Goal: Information Seeking & Learning: Learn about a topic

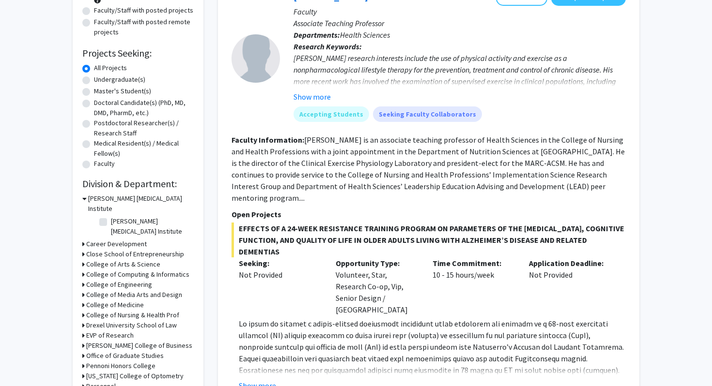
scroll to position [122, 0]
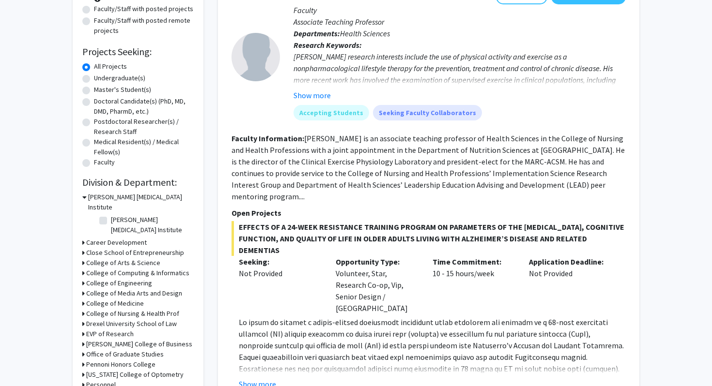
click at [87, 299] on h3 "College of Medicine" at bounding box center [115, 304] width 58 height 10
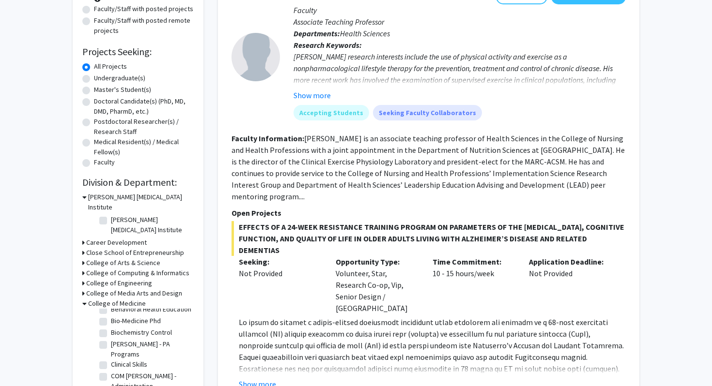
scroll to position [0, 0]
click at [111, 311] on label "(Select All)" at bounding box center [126, 316] width 31 height 10
click at [111, 311] on input "(Select All)" at bounding box center [114, 314] width 6 height 6
checkbox input "true"
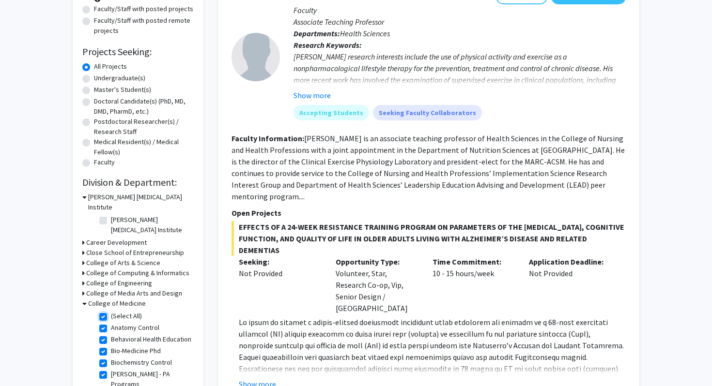
checkbox input "true"
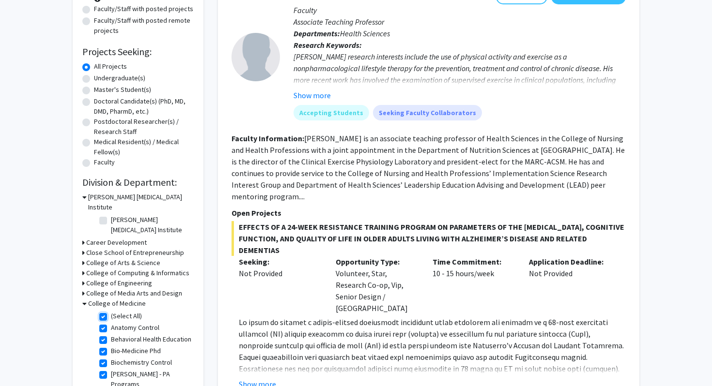
checkbox input "true"
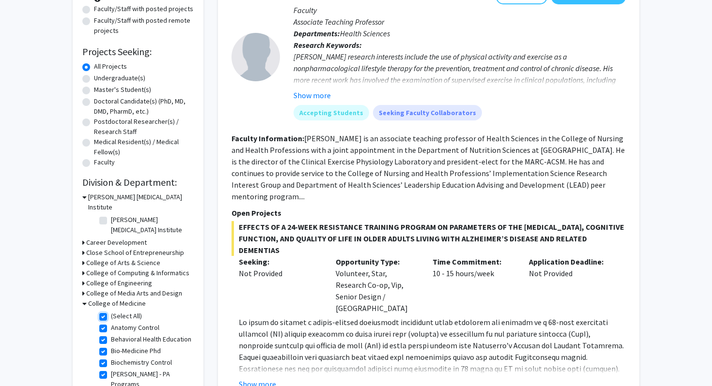
checkbox input "true"
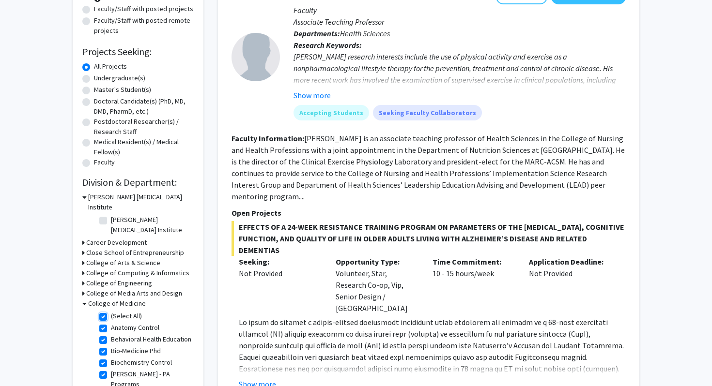
checkbox input "true"
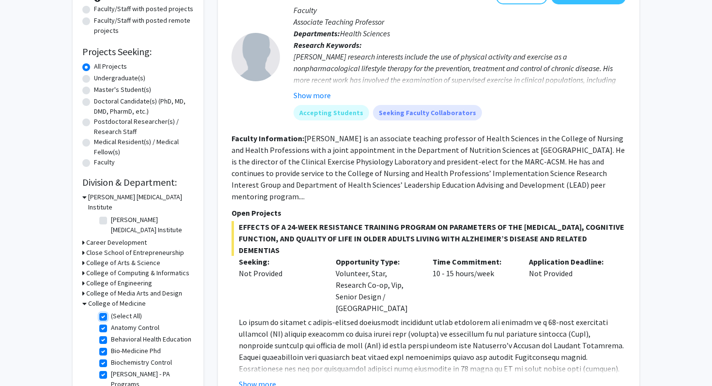
checkbox input "true"
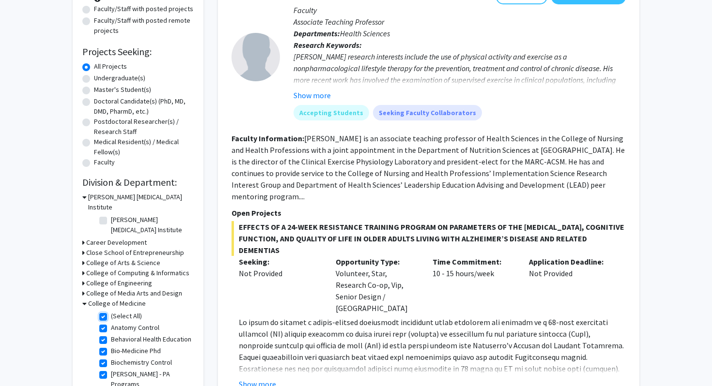
checkbox input "true"
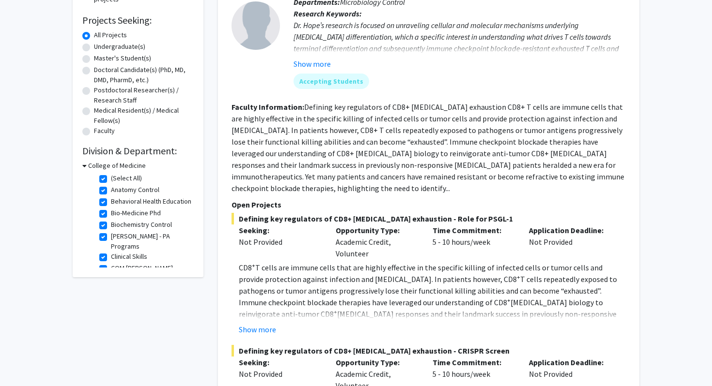
scroll to position [163, 0]
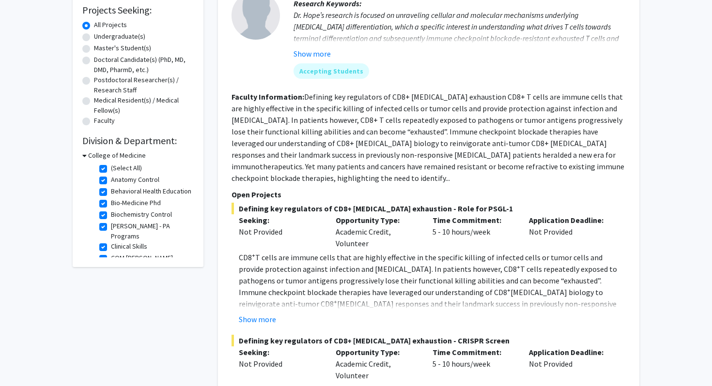
click at [86, 155] on icon at bounding box center [84, 156] width 4 height 10
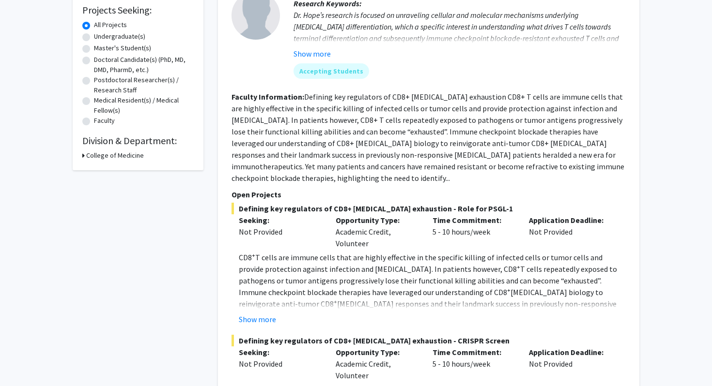
click at [86, 155] on div "College of Medicine" at bounding box center [137, 156] width 111 height 10
click at [79, 156] on div "Refine By Collaboration Status: Collaboration Status All Faculty/Staff Collabor…" at bounding box center [138, 30] width 131 height 282
click at [81, 156] on div "Refine By Collaboration Status: Collaboration Status All Faculty/Staff Collabor…" at bounding box center [138, 30] width 131 height 282
click at [82, 156] on icon at bounding box center [83, 156] width 2 height 10
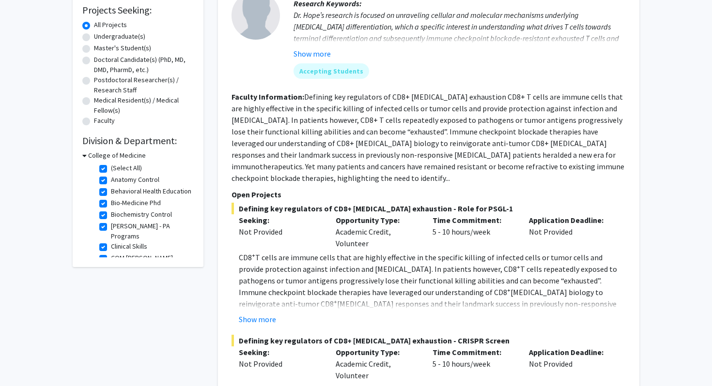
click at [111, 169] on label "(Select All)" at bounding box center [126, 168] width 31 height 10
click at [111, 169] on input "(Select All)" at bounding box center [114, 166] width 6 height 6
checkbox input "false"
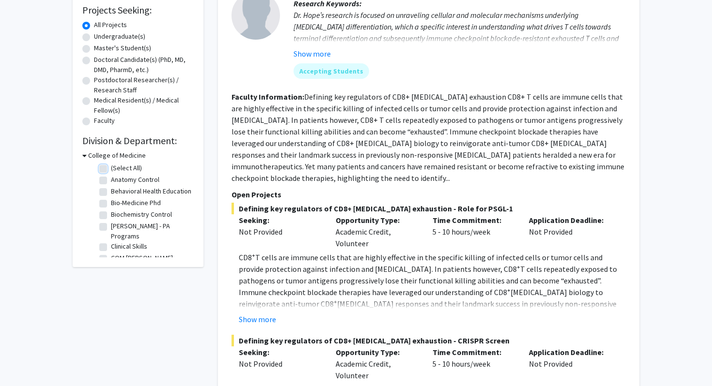
checkbox input "false"
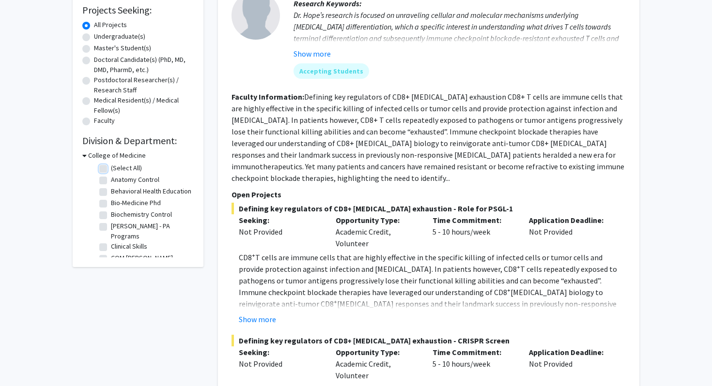
checkbox input "false"
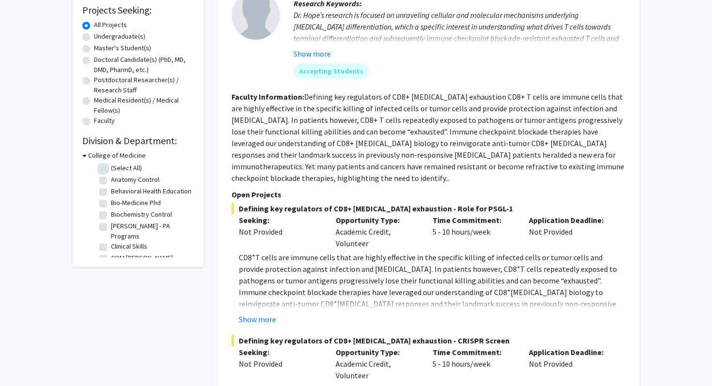
checkbox input "false"
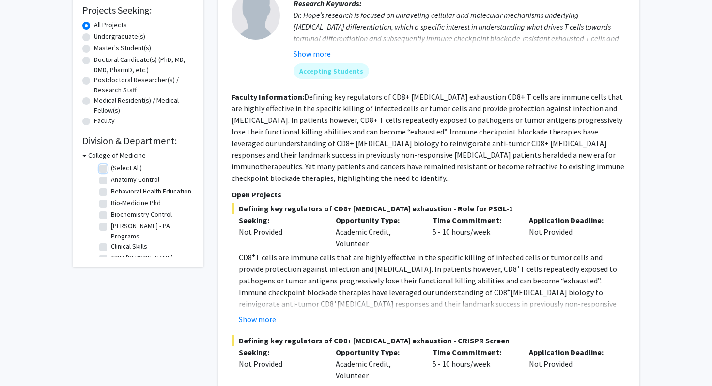
checkbox input "false"
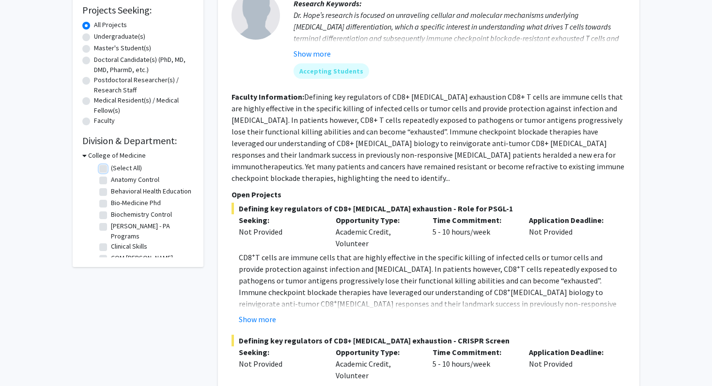
checkbox input "false"
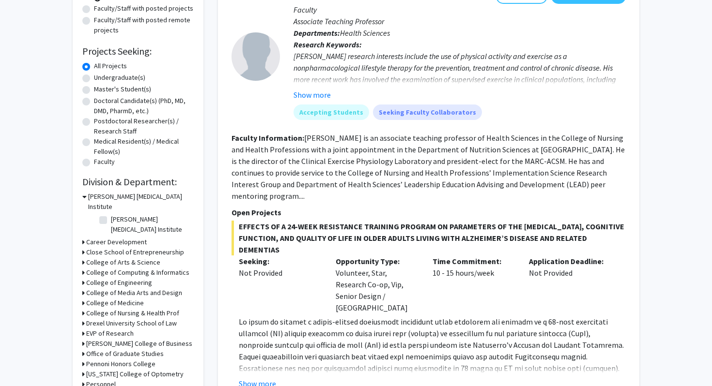
scroll to position [158, 0]
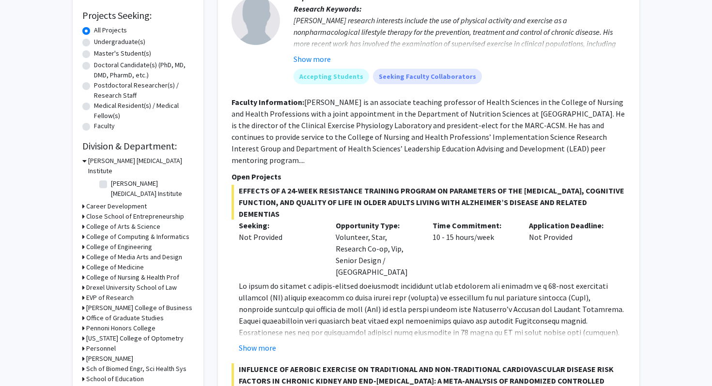
click at [83, 222] on icon at bounding box center [83, 227] width 2 height 10
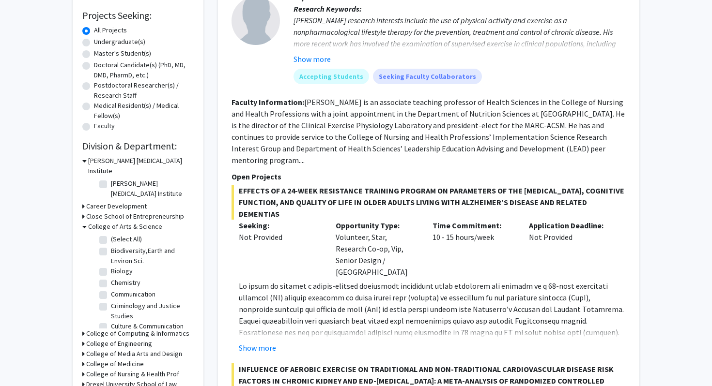
click at [111, 266] on label "Biology" at bounding box center [122, 271] width 22 height 10
click at [111, 266] on input "Biology" at bounding box center [114, 269] width 6 height 6
checkbox input "true"
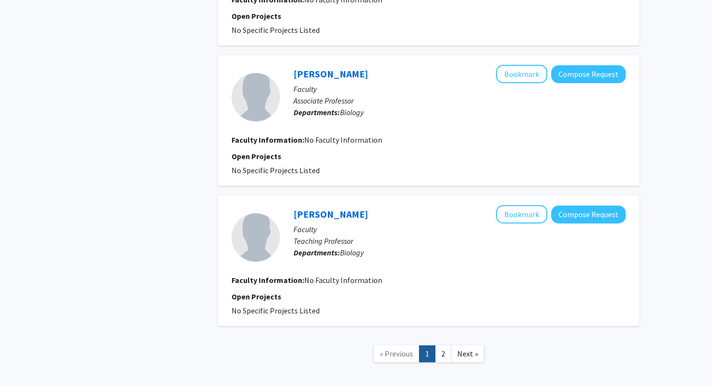
scroll to position [1473, 0]
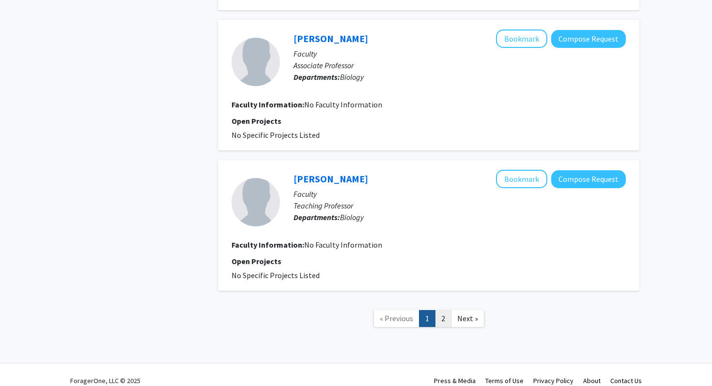
click at [438, 310] on link "2" at bounding box center [443, 318] width 16 height 17
